Goal: Transaction & Acquisition: Purchase product/service

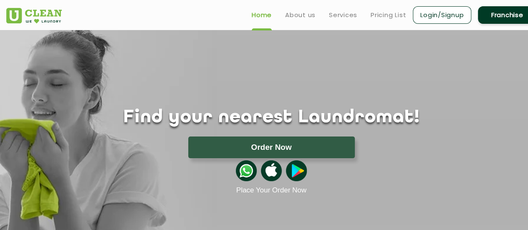
click at [441, 17] on link "Login/Signup" at bounding box center [442, 15] width 58 height 18
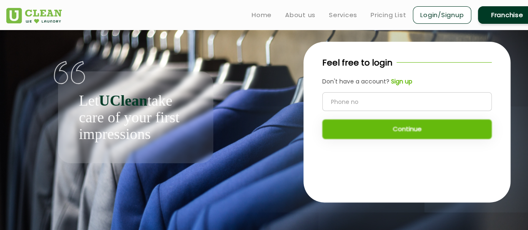
click at [378, 98] on input "tel" at bounding box center [407, 101] width 170 height 19
type input "9739270171"
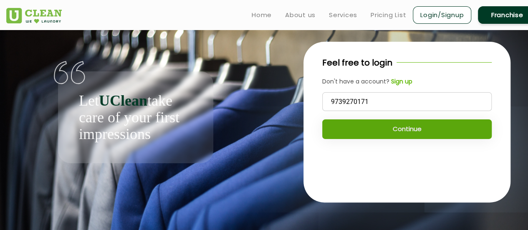
click at [404, 128] on button "Continue" at bounding box center [407, 129] width 170 height 20
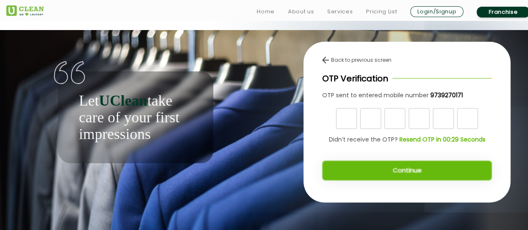
scroll to position [3, 0]
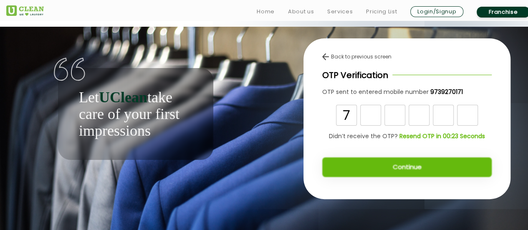
type input "7"
type input "5"
type input "8"
type input "2"
type input "9"
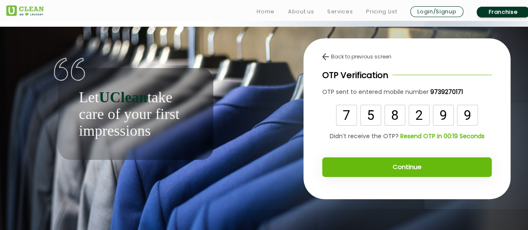
type input "9"
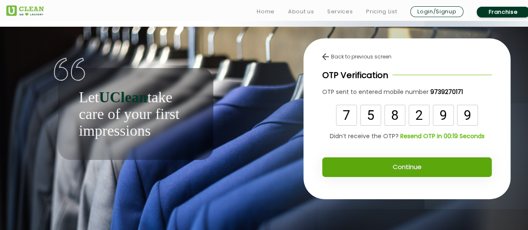
click at [398, 162] on button "Continue" at bounding box center [407, 167] width 170 height 20
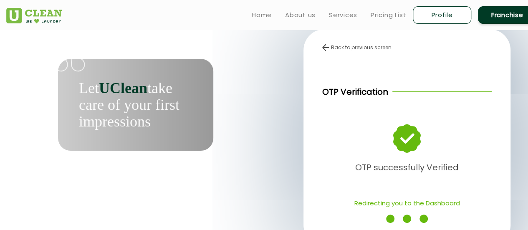
scroll to position [12, 0]
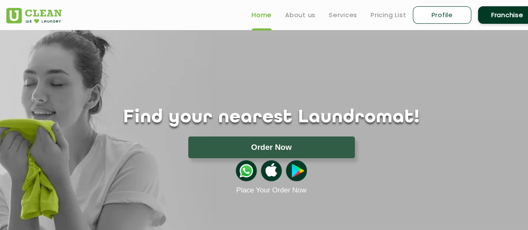
drag, startPoint x: 0, startPoint y: 0, endPoint x: 266, endPoint y: 16, distance: 267.0
click at [266, 16] on link "Home" at bounding box center [262, 15] width 20 height 10
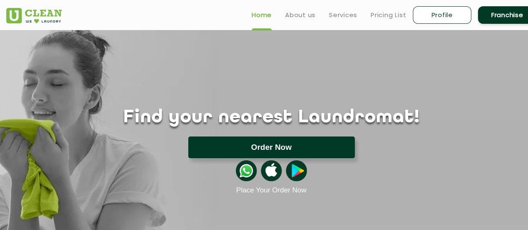
click at [269, 146] on button "Order Now" at bounding box center [271, 148] width 167 height 22
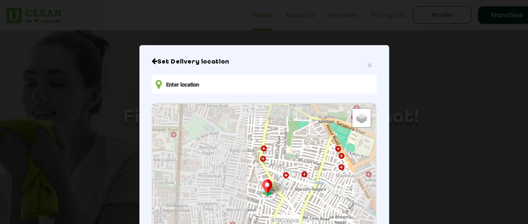
type input "17/1-2, 2nd Cross Rd, Tavarekere, Ramappa layout, 1st Stage, BTM Layout, Bengal…"
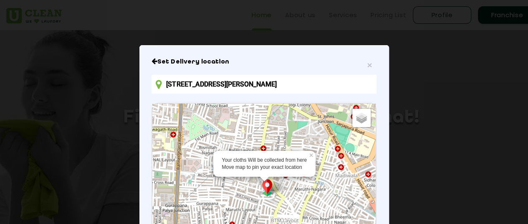
scroll to position [66, 0]
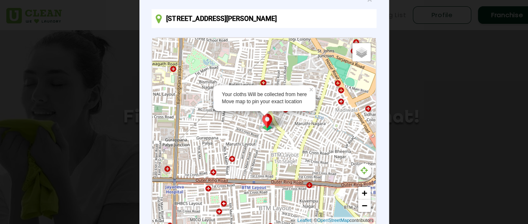
click at [265, 195] on div "Your cloths Will be collected from here Move map to pin your exact location × D…" at bounding box center [263, 131] width 223 height 186
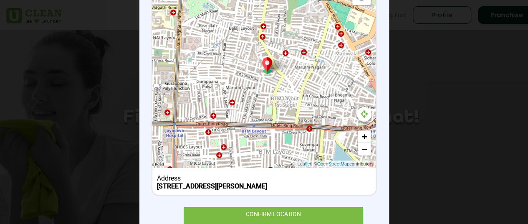
scroll to position [157, 0]
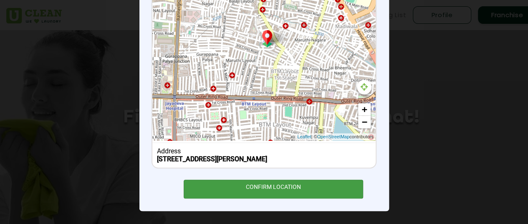
click at [261, 188] on div "CONFIRM LOCATION" at bounding box center [274, 189] width 180 height 19
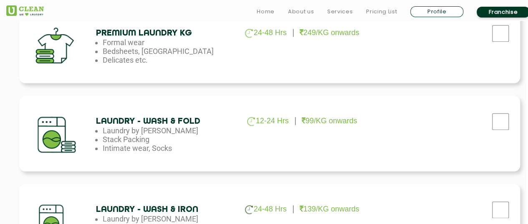
scroll to position [469, 0]
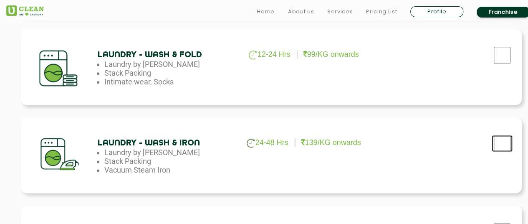
click at [500, 141] on input "checkbox" at bounding box center [502, 143] width 21 height 17
checkbox input "true"
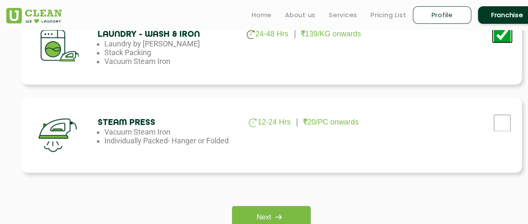
scroll to position [578, 0]
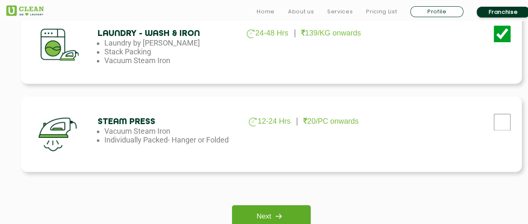
click at [282, 211] on img at bounding box center [278, 215] width 15 height 15
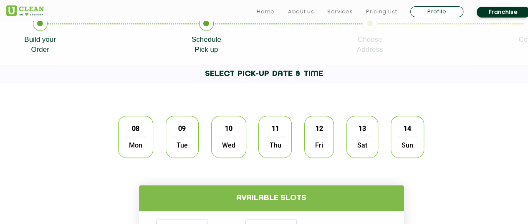
scroll to position [189, 0]
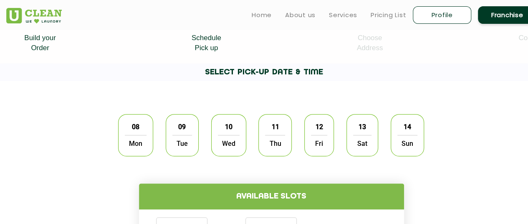
click at [144, 138] on span "Mon" at bounding box center [136, 143] width 22 height 17
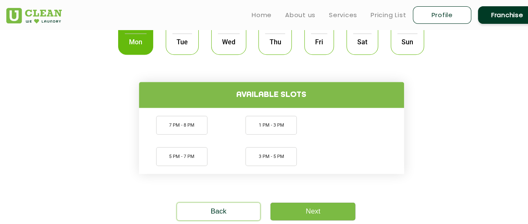
scroll to position [291, 0]
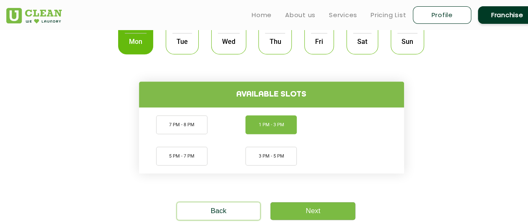
click at [266, 132] on li "1 PM - 3 PM" at bounding box center [271, 124] width 51 height 19
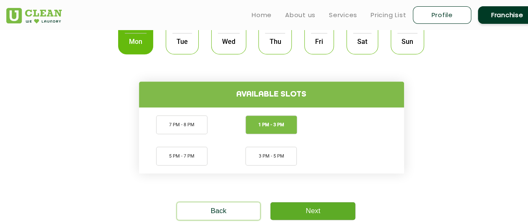
click at [302, 210] on link "Next" at bounding box center [313, 211] width 85 height 18
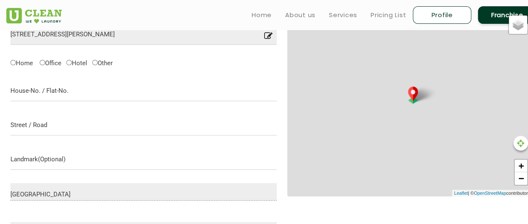
scroll to position [284, 0]
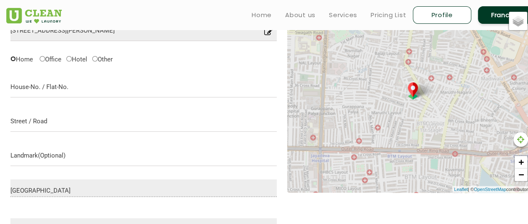
click at [13, 61] on input "Home" at bounding box center [12, 58] width 5 height 5
radio input "true"
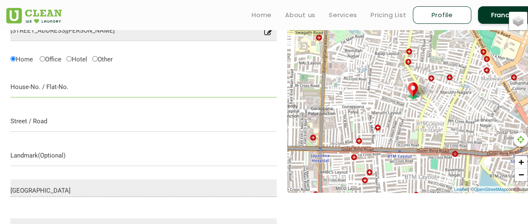
click at [30, 80] on input "text" at bounding box center [143, 86] width 266 height 21
type input "No. 17/1, 2nd Cross, 16th main"
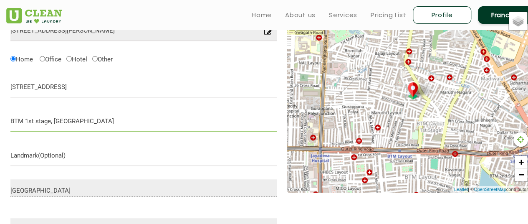
type input "BTM 1st stage, Bangalore"
click at [101, 89] on input "No. 17/1, 2nd Cross, 16th main" at bounding box center [143, 86] width 266 height 21
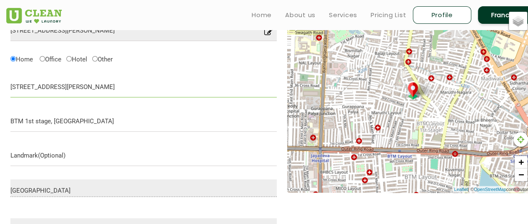
type input "No. 17/1, 2nd Cross, 16th main, Ramappa Layout"
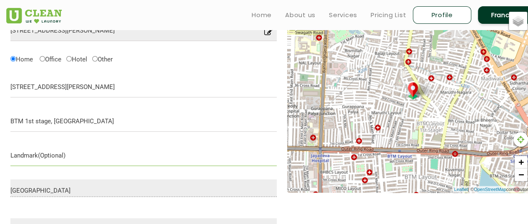
click at [63, 154] on input "text" at bounding box center [143, 155] width 266 height 21
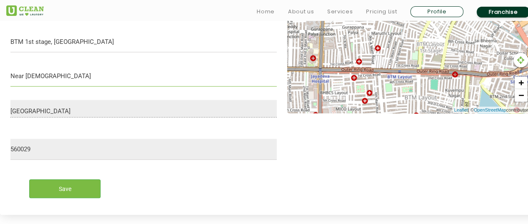
scroll to position [369, 0]
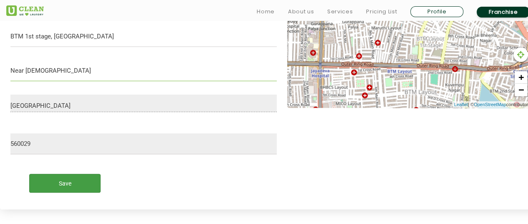
type input "Near Muddaramma Temple"
click at [84, 186] on input "Save" at bounding box center [64, 183] width 71 height 19
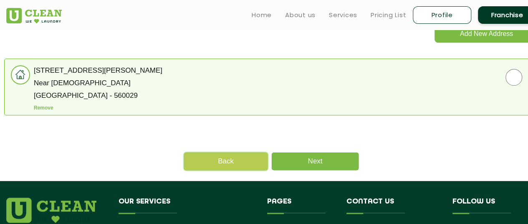
scroll to position [262, 0]
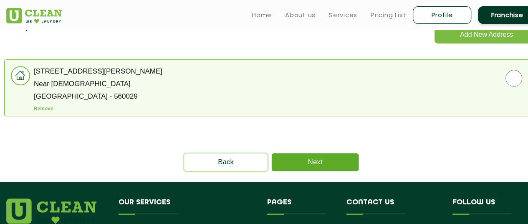
click at [301, 158] on link "Next" at bounding box center [315, 162] width 87 height 18
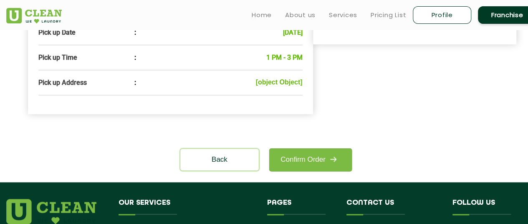
scroll to position [327, 0]
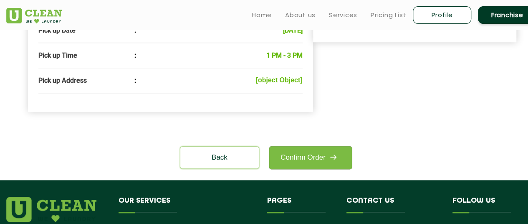
click at [281, 84] on b "[object Object]" at bounding box center [279, 79] width 47 height 7
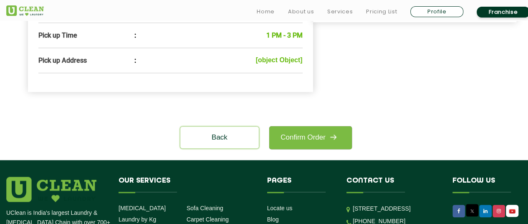
scroll to position [380, 0]
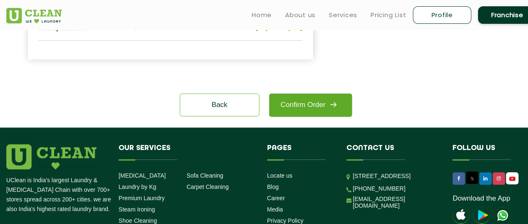
click at [309, 117] on link "Confirm Order" at bounding box center [310, 105] width 83 height 23
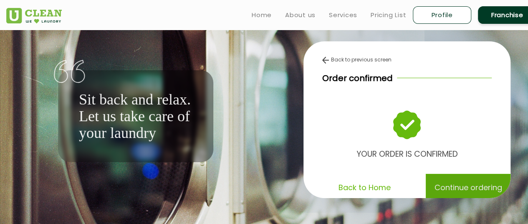
click at [445, 193] on p "Continue ordering" at bounding box center [469, 187] width 68 height 15
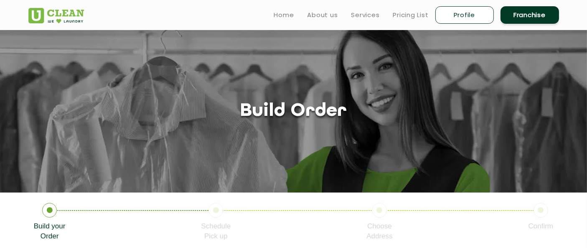
click at [469, 15] on link "Profile" at bounding box center [464, 15] width 58 height 18
select select
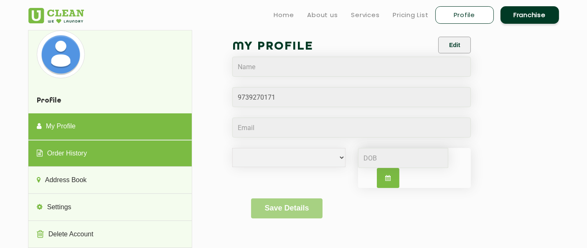
click at [114, 153] on link "Order History" at bounding box center [109, 154] width 163 height 27
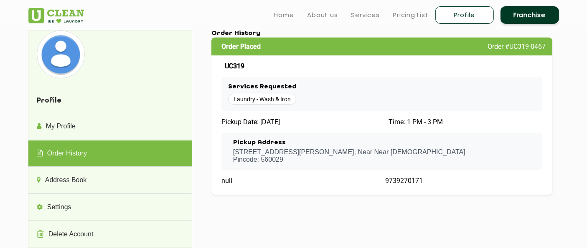
click at [129, 107] on h4 "Profile" at bounding box center [109, 101] width 163 height 25
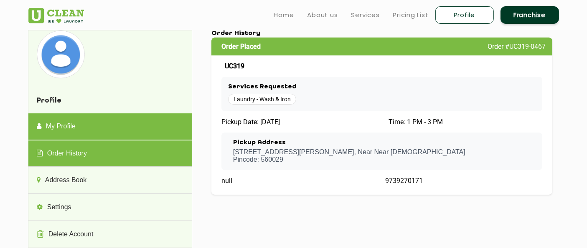
click at [112, 126] on link "My Profile" at bounding box center [109, 127] width 163 height 27
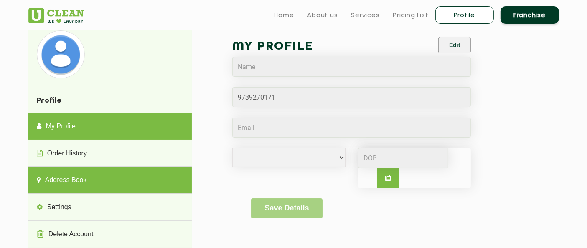
click at [84, 176] on link "Address Book" at bounding box center [109, 180] width 163 height 27
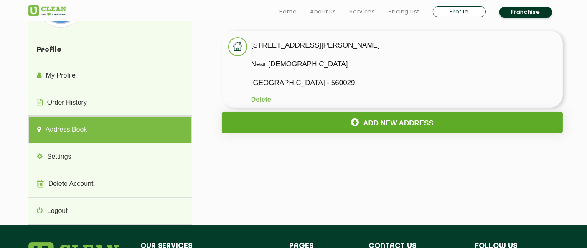
scroll to position [53, 0]
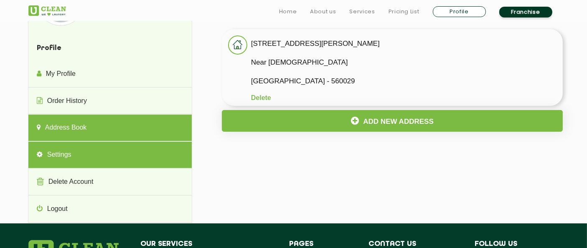
click at [110, 156] on link "Settings" at bounding box center [109, 155] width 163 height 27
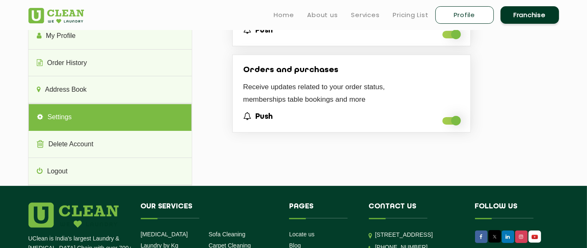
scroll to position [0, 0]
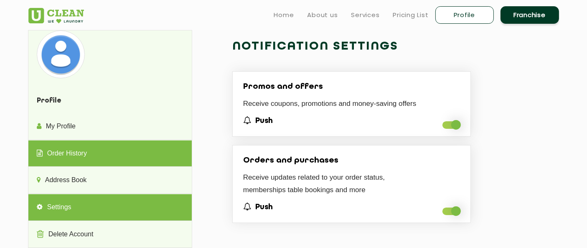
click at [86, 152] on link "Order History" at bounding box center [109, 154] width 163 height 27
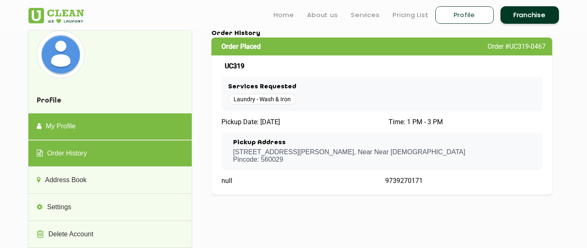
click at [66, 129] on link "My Profile" at bounding box center [109, 127] width 163 height 27
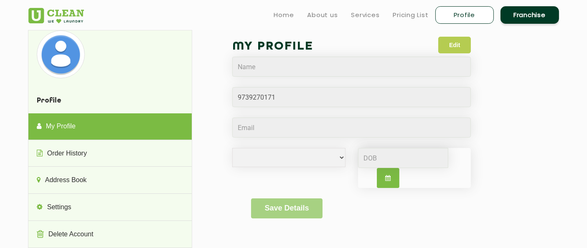
click at [453, 49] on button "Edit" at bounding box center [454, 45] width 33 height 17
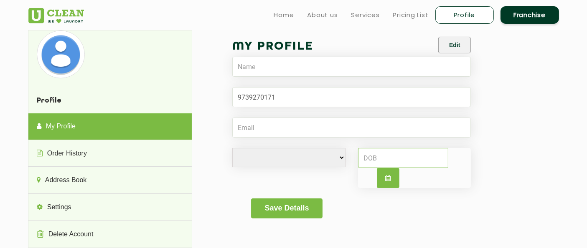
click at [393, 148] on input at bounding box center [403, 158] width 91 height 20
click at [304, 205] on button "Save Details" at bounding box center [286, 209] width 71 height 20
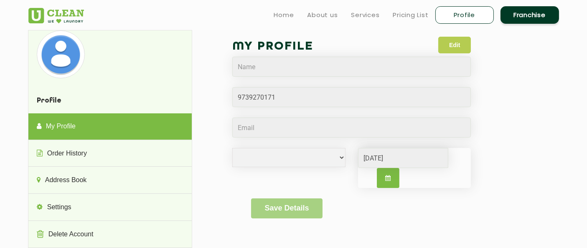
click at [449, 53] on button "Edit" at bounding box center [454, 45] width 33 height 17
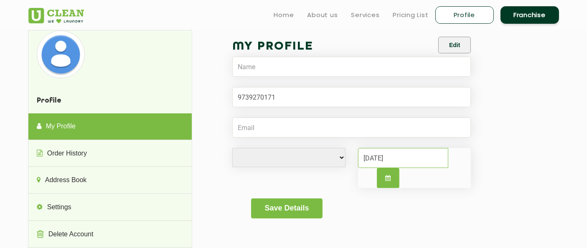
click at [415, 156] on input "15/12/1991" at bounding box center [403, 158] width 91 height 20
type input "15/12/1992"
click at [301, 205] on button "Save Details" at bounding box center [286, 209] width 71 height 20
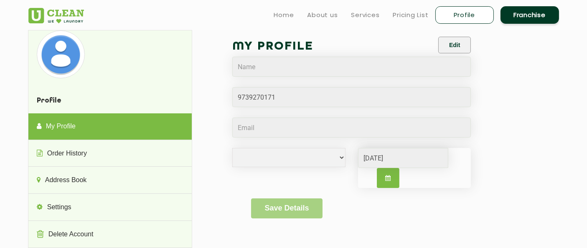
click at [294, 15] on ul "Home About us Services Pricing List Profile Franchise" at bounding box center [413, 15] width 292 height 20
click at [481, 17] on link "Profile" at bounding box center [464, 15] width 58 height 18
click at [74, 102] on h4 "Profile" at bounding box center [109, 101] width 163 height 25
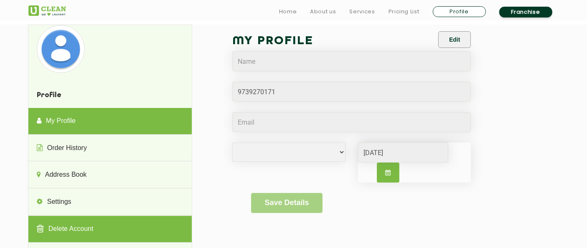
scroll to position [109, 0]
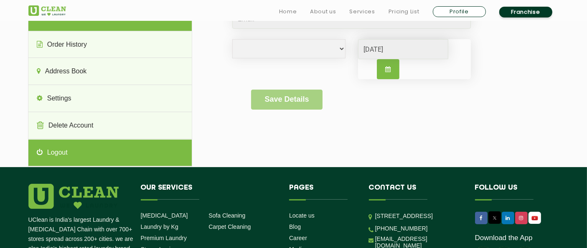
click at [72, 159] on link "Logout" at bounding box center [109, 153] width 163 height 27
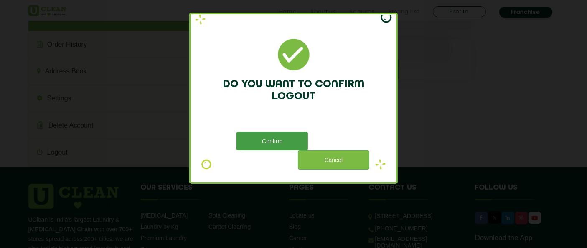
click at [267, 142] on button "Confirm" at bounding box center [271, 141] width 71 height 19
